Goal: Task Accomplishment & Management: Complete application form

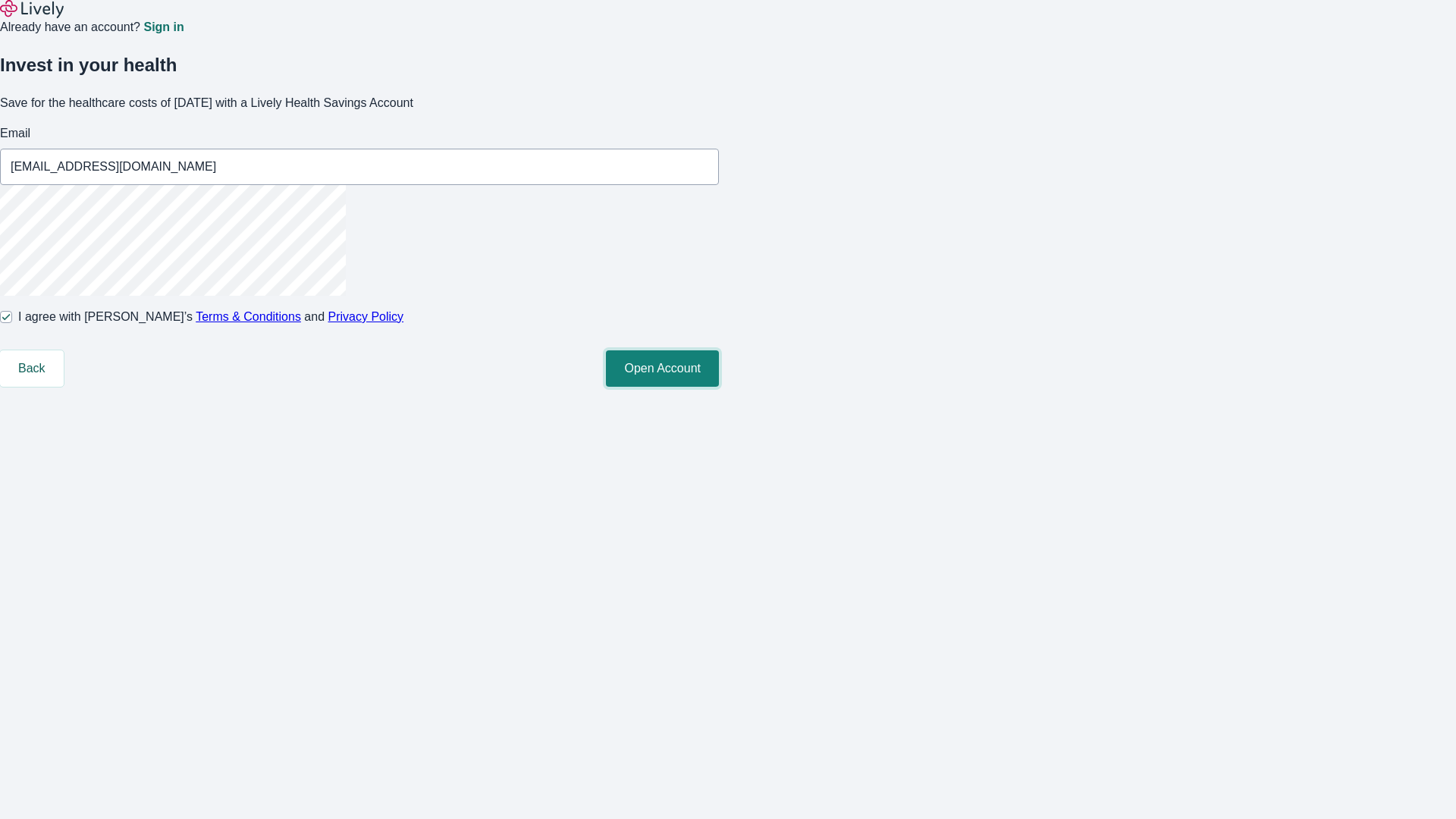
click at [719, 387] on button "Open Account" at bounding box center [662, 368] width 113 height 36
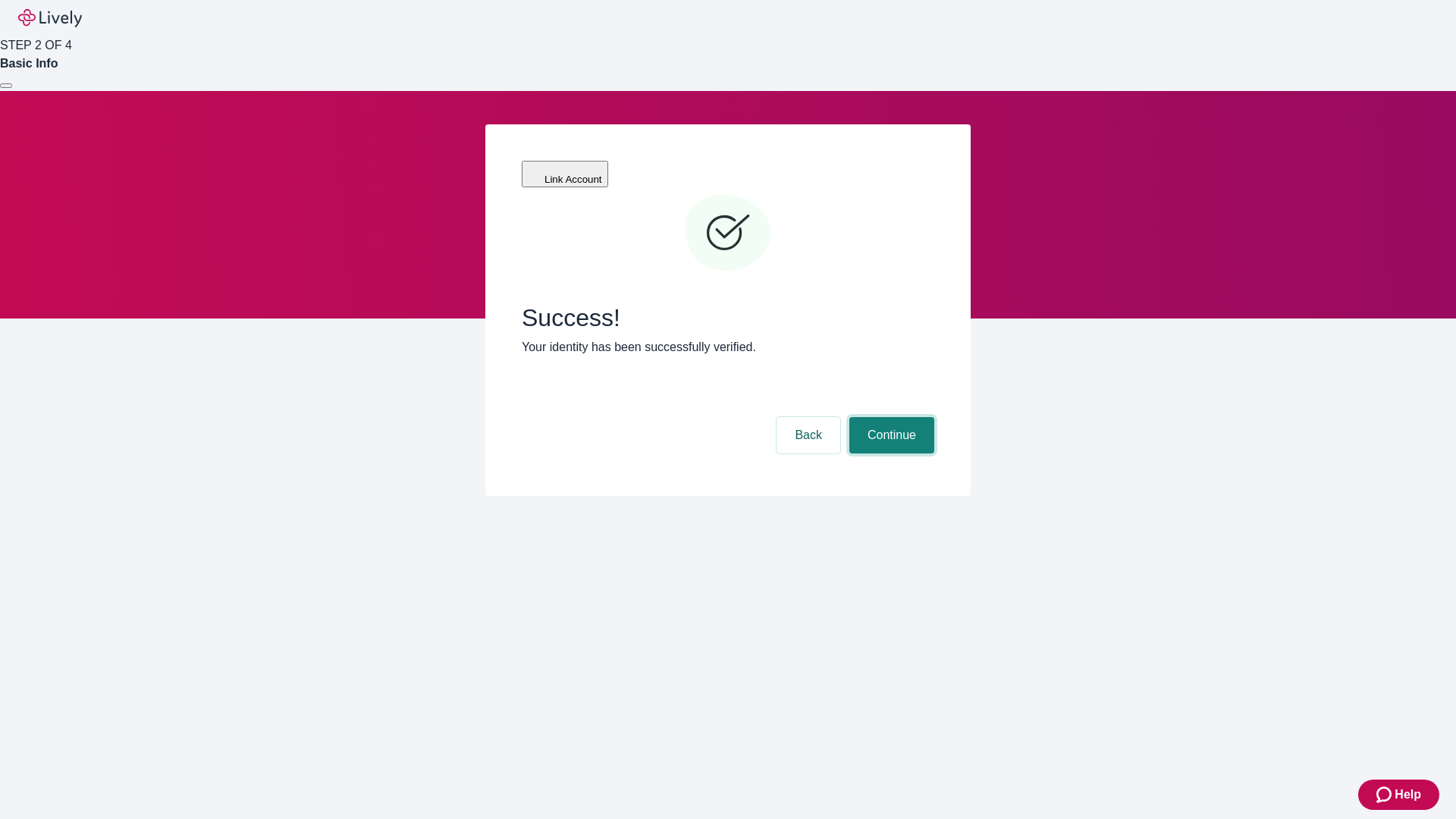
click at [889, 417] on button "Continue" at bounding box center [892, 435] width 85 height 36
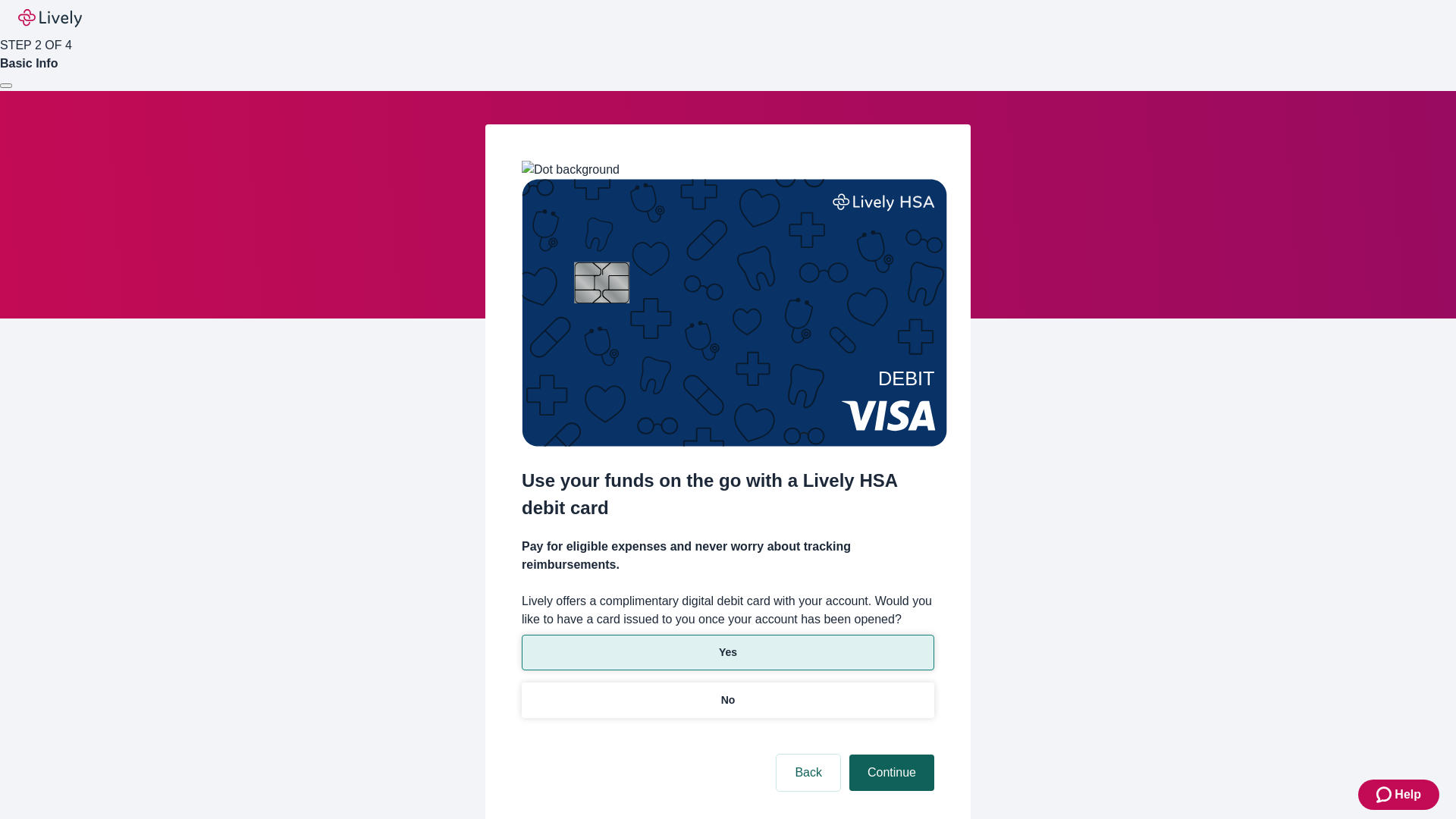
click at [727, 693] on p "No" at bounding box center [728, 701] width 14 height 16
click at [889, 755] on button "Continue" at bounding box center [892, 773] width 85 height 36
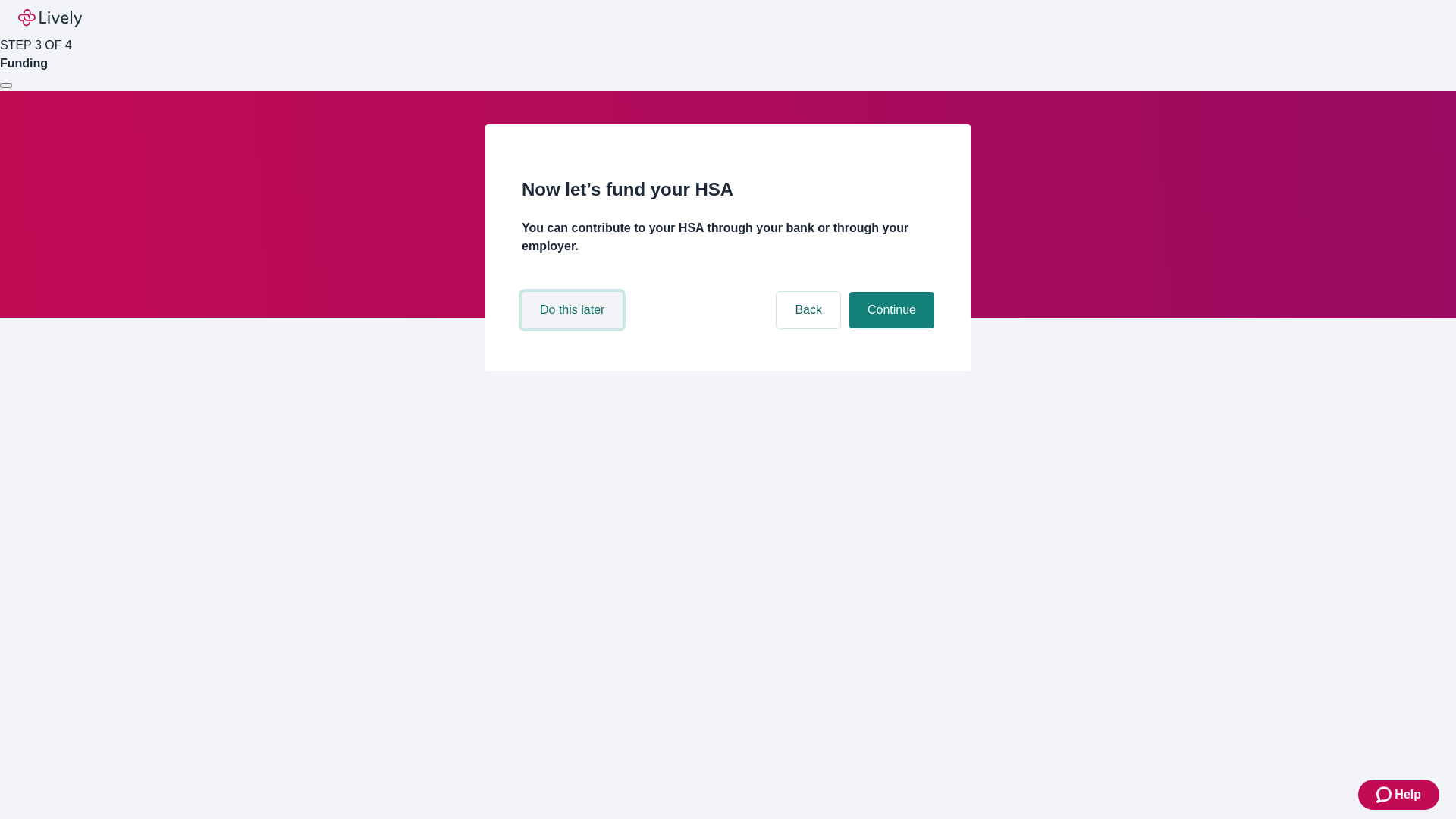
click at [574, 328] on button "Do this later" at bounding box center [572, 310] width 101 height 36
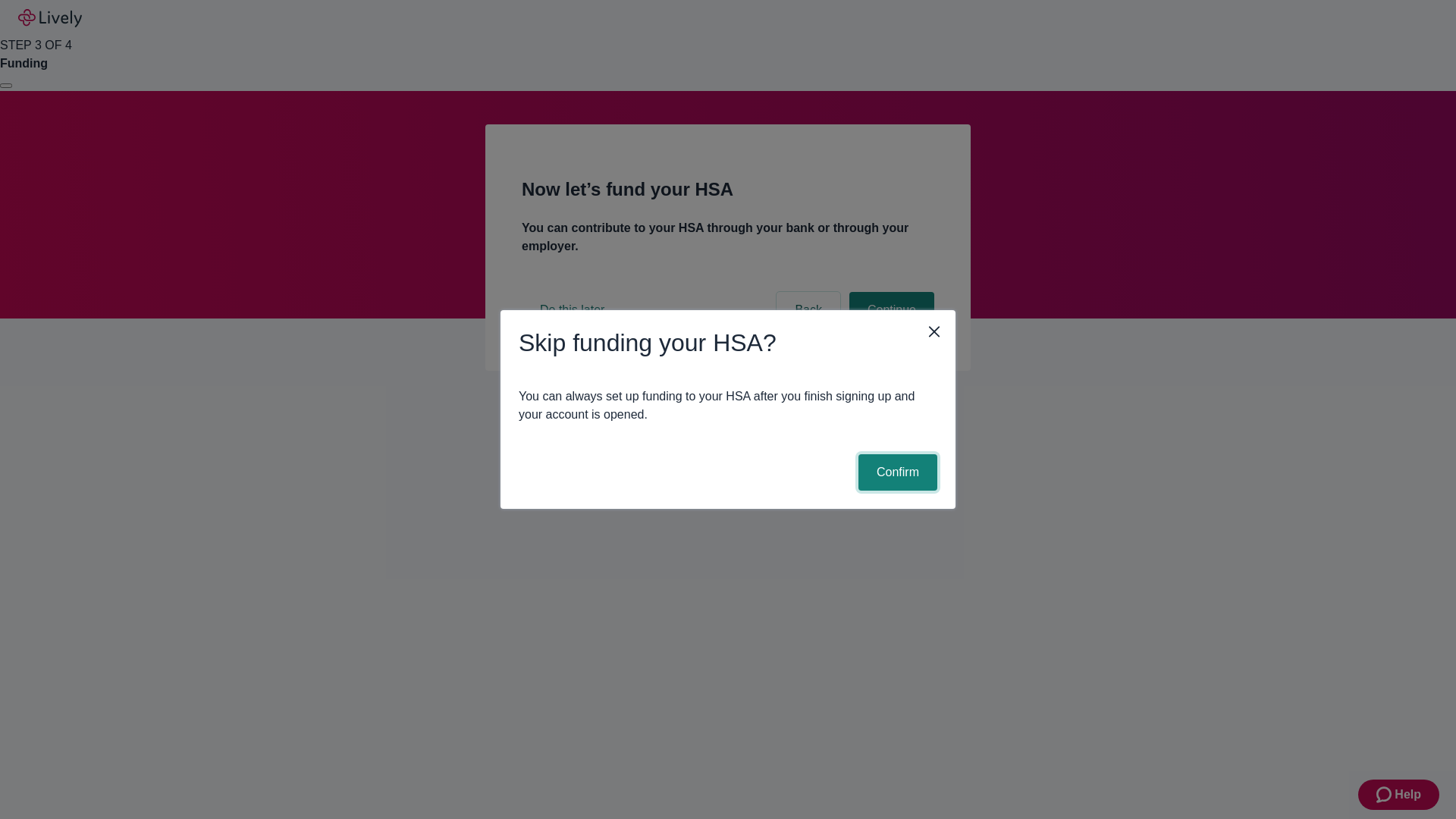
click at [896, 472] on button "Confirm" at bounding box center [897, 472] width 79 height 36
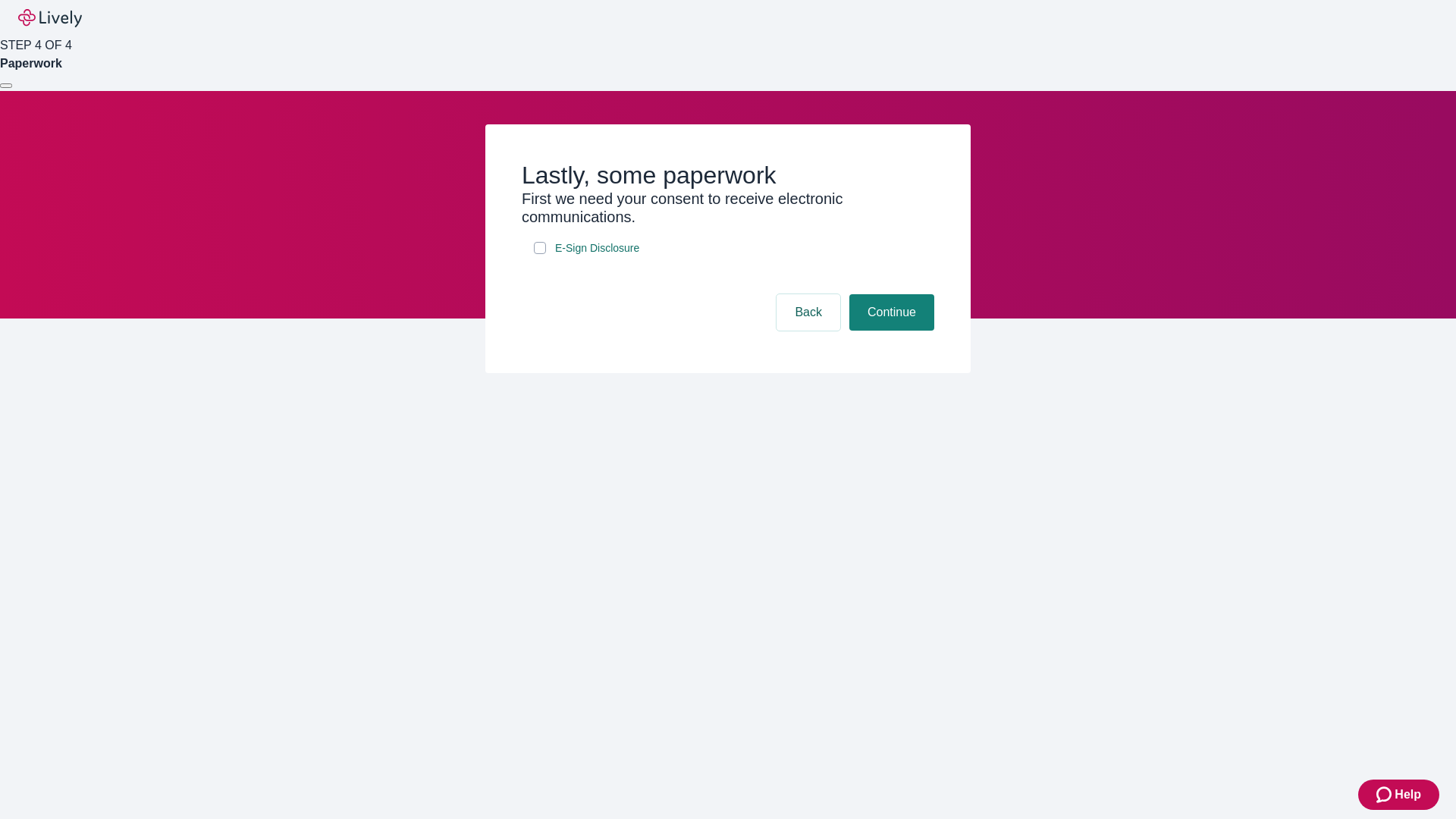
click at [539, 254] on input "E-Sign Disclosure" at bounding box center [539, 247] width 12 height 12
checkbox input "true"
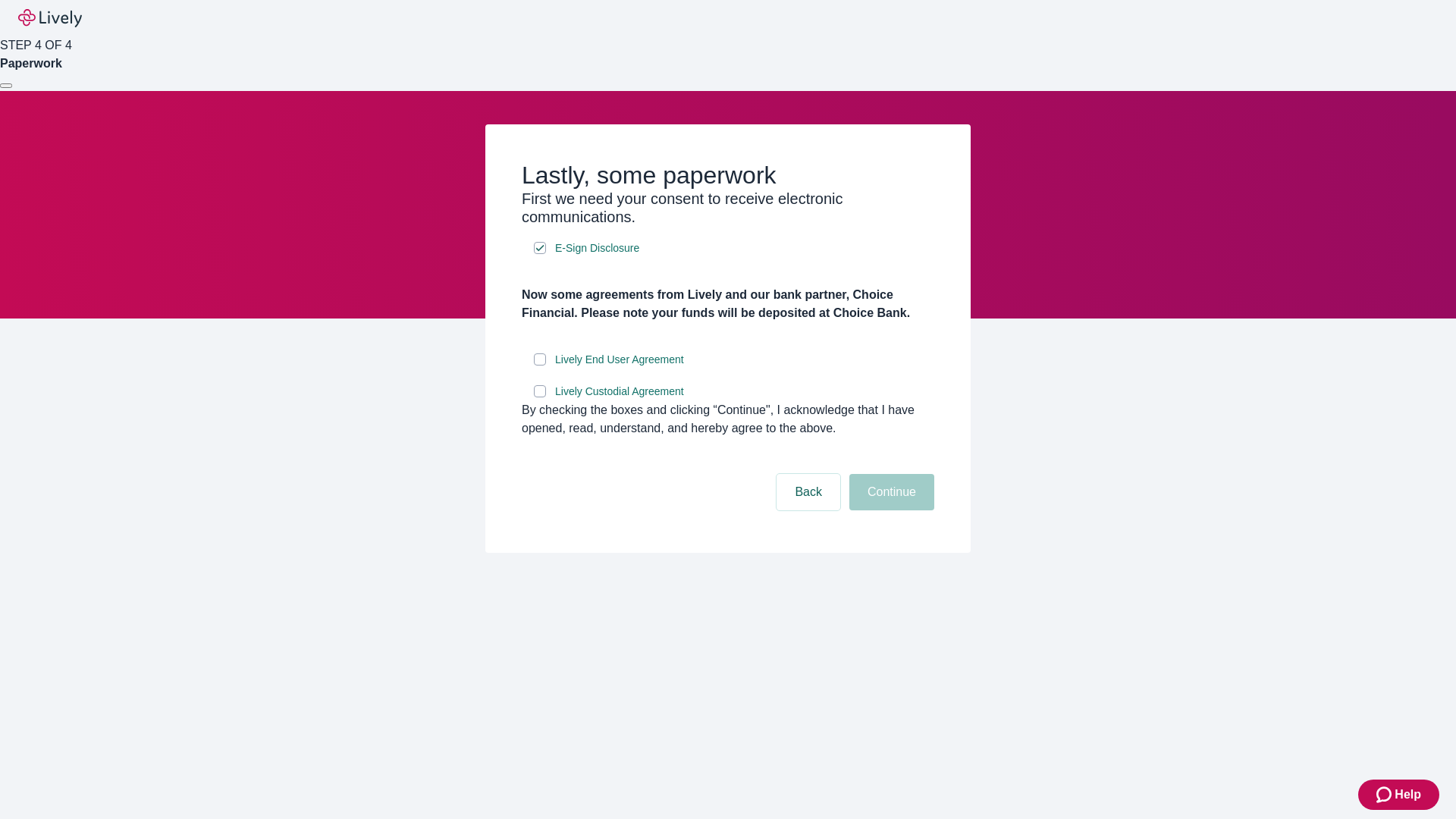
click at [539, 366] on input "Lively End User Agreement" at bounding box center [539, 359] width 12 height 12
checkbox input "true"
click at [539, 397] on input "Lively Custodial Agreement" at bounding box center [539, 391] width 12 height 12
checkbox input "true"
click at [889, 511] on button "Continue" at bounding box center [892, 492] width 85 height 36
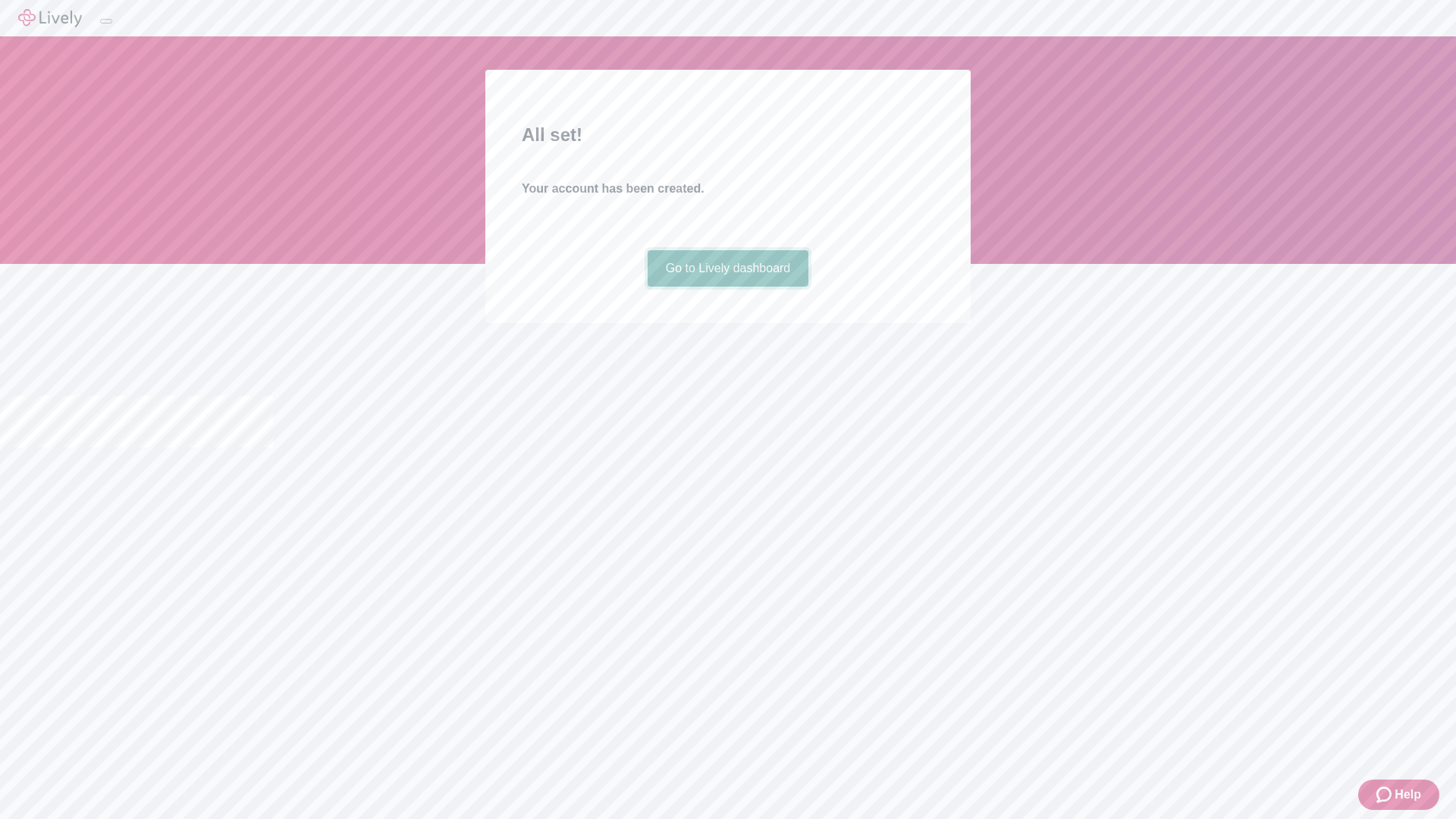
click at [727, 287] on link "Go to Lively dashboard" at bounding box center [728, 268] width 162 height 36
